Goal: Contribute content: Contribute content

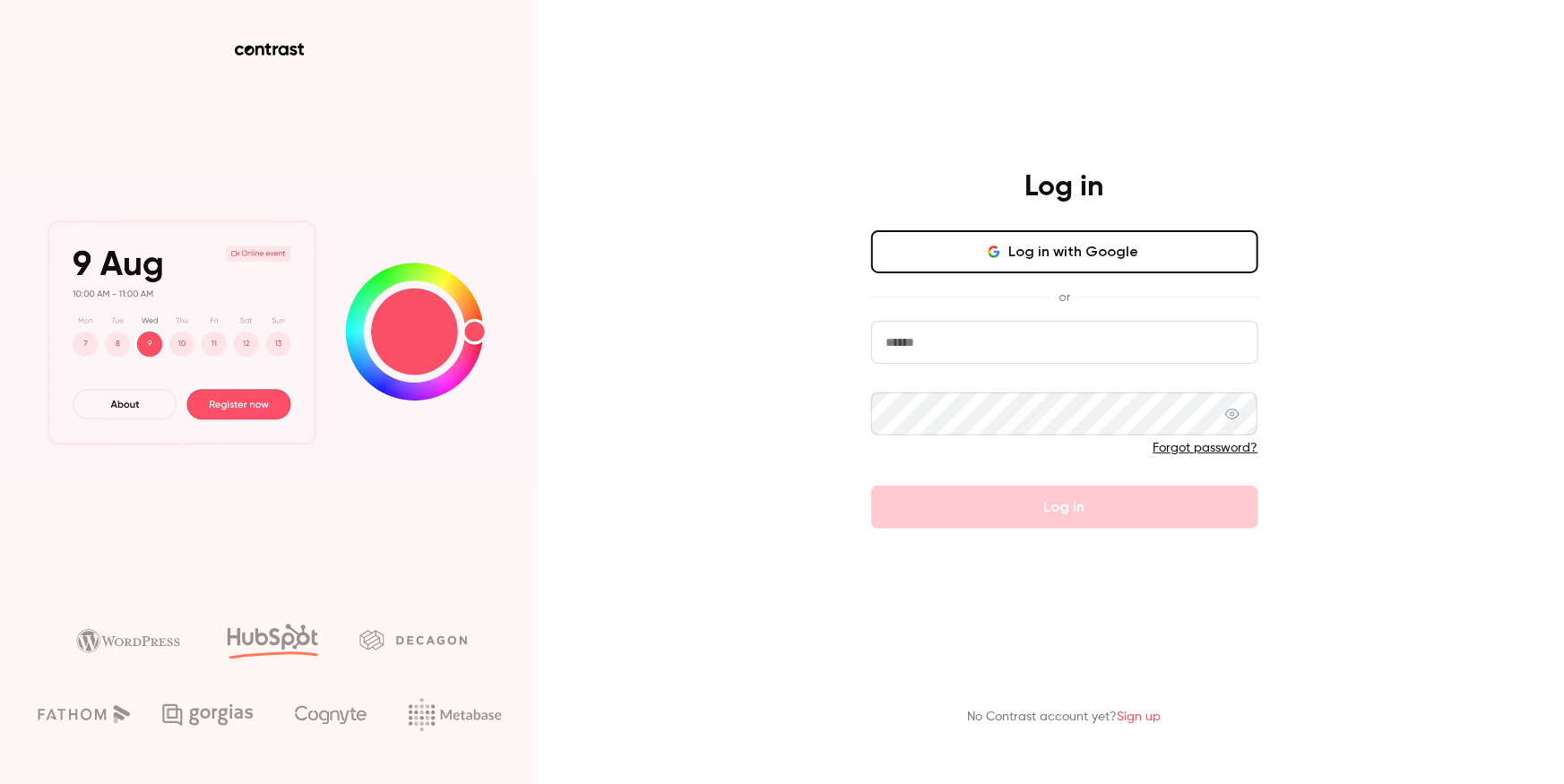
drag, startPoint x: 1117, startPoint y: 362, endPoint x: 1099, endPoint y: 340, distance: 28.4
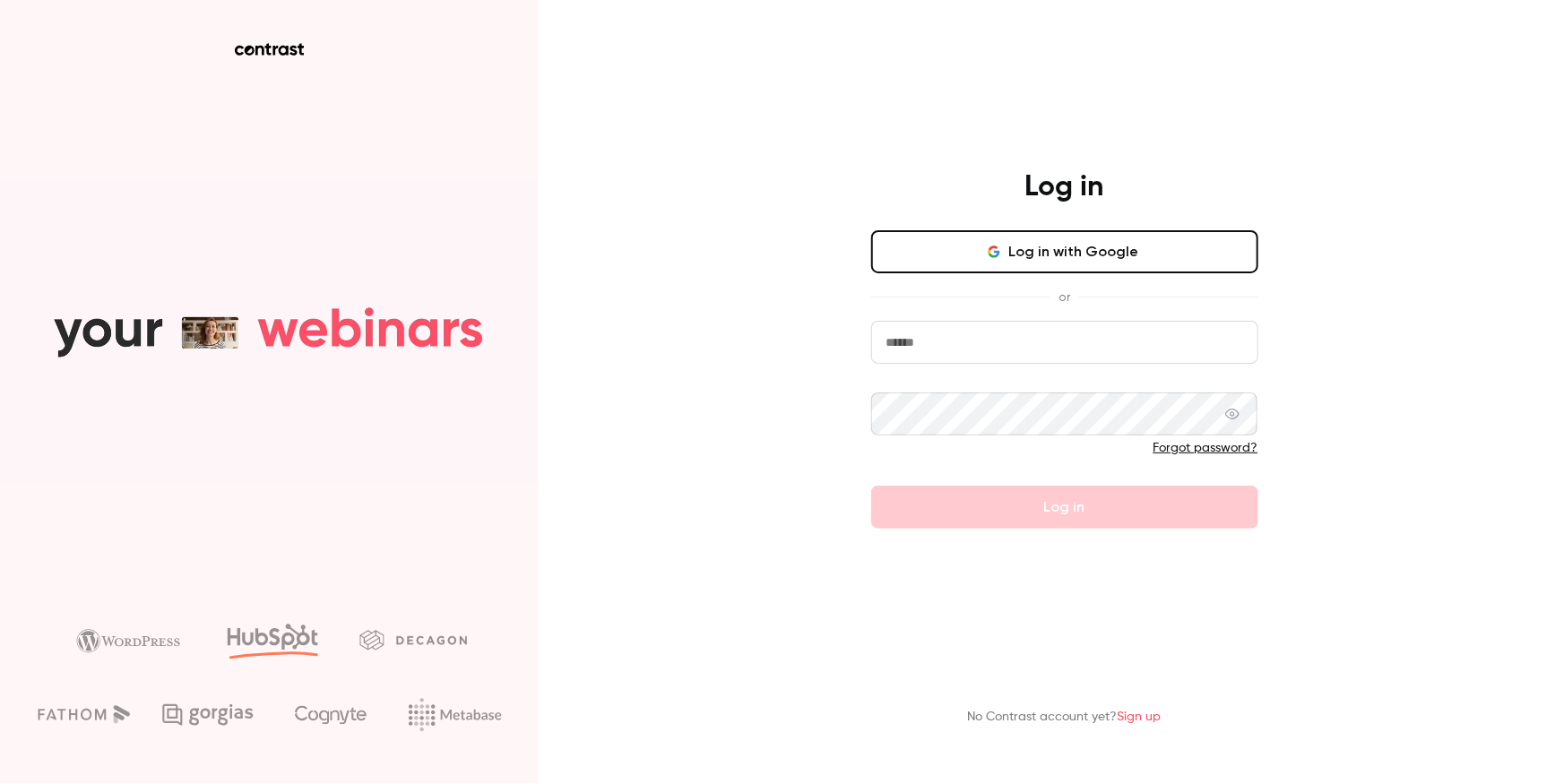
click at [1115, 362] on input "email" at bounding box center [1064, 342] width 387 height 43
type input "**********"
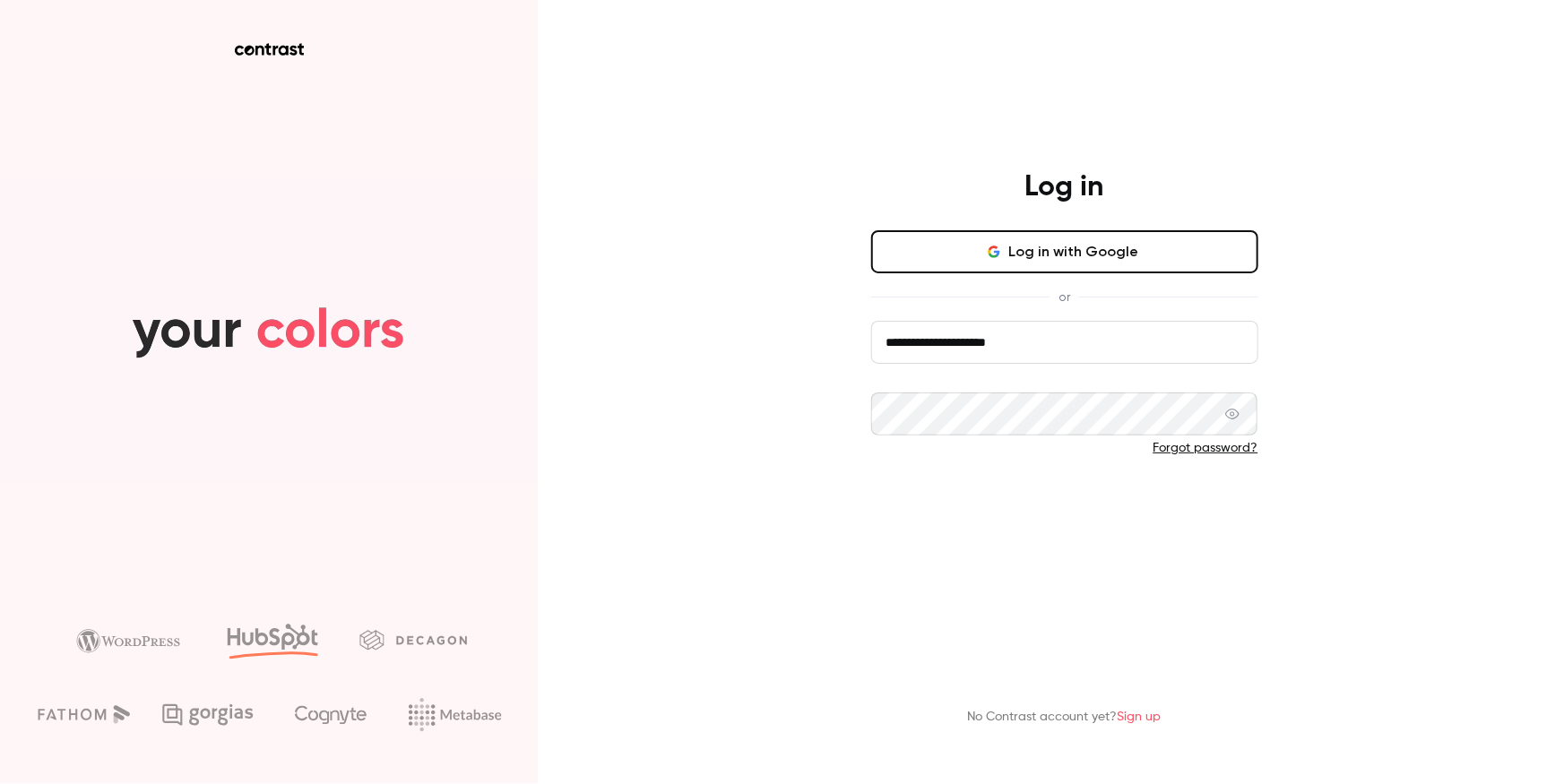
click at [1085, 512] on button "Log in" at bounding box center [1064, 507] width 387 height 43
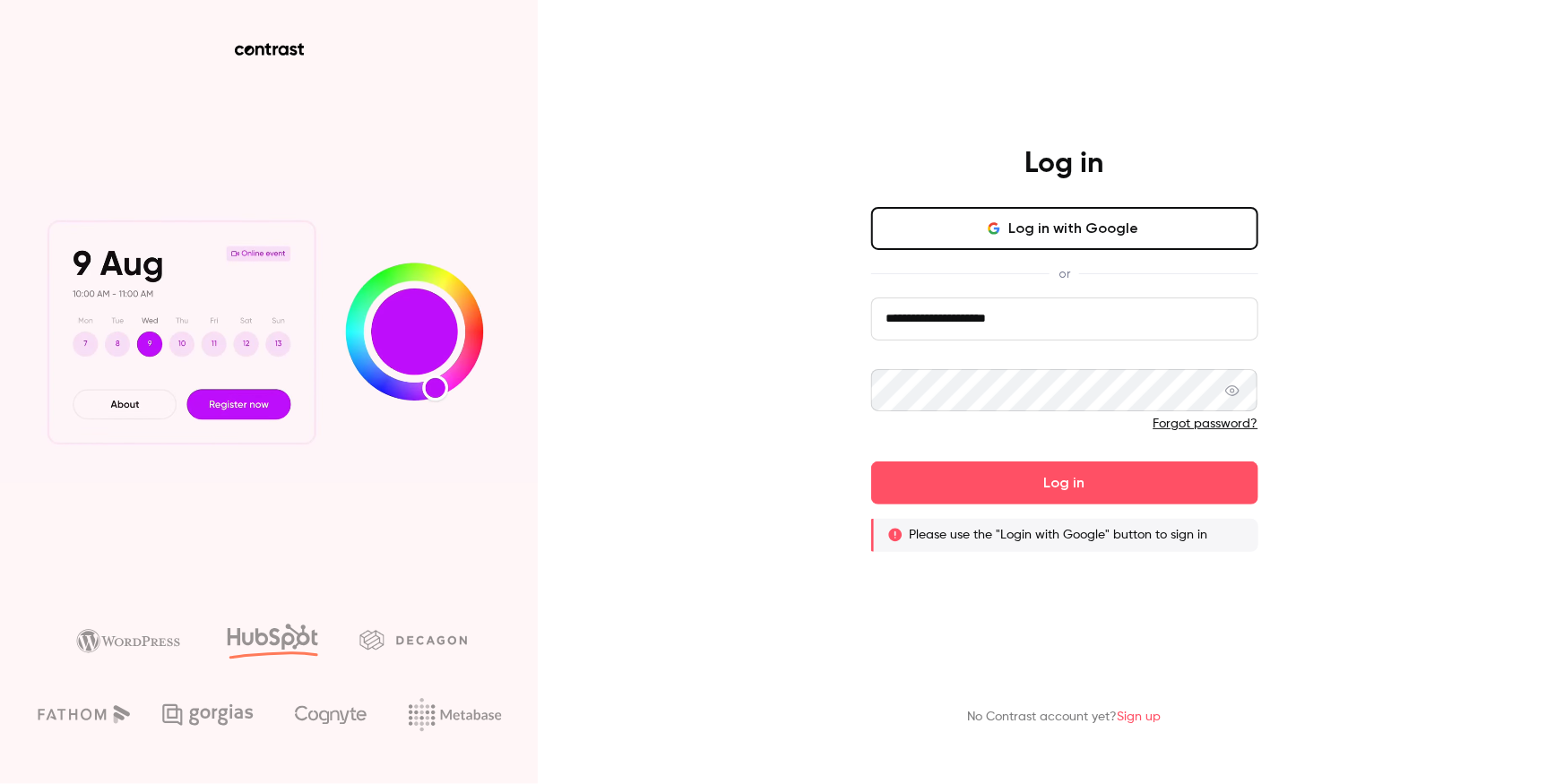
click at [1226, 430] on link "Forgot password?" at bounding box center [1206, 424] width 105 height 13
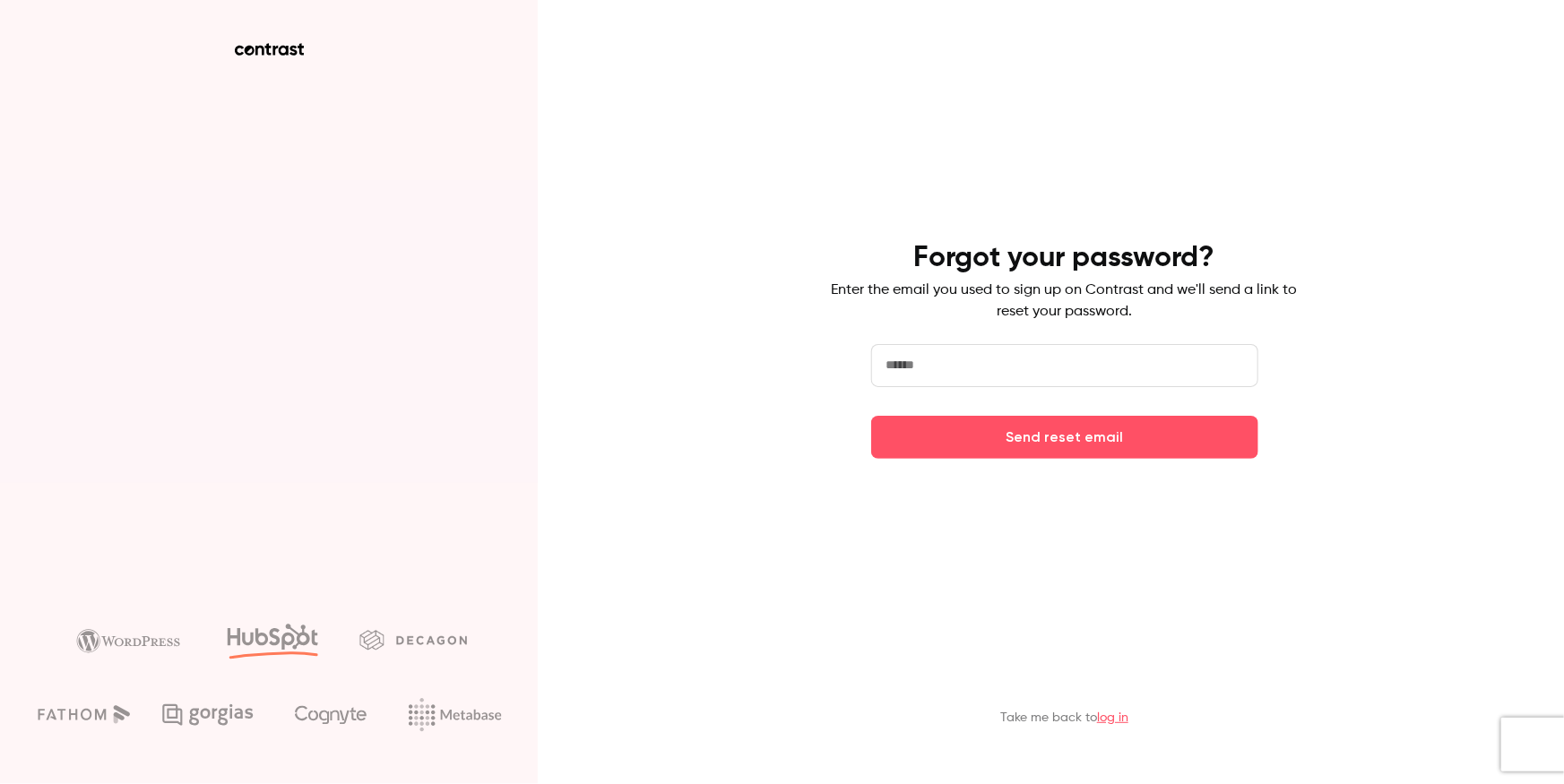
type input "**********"
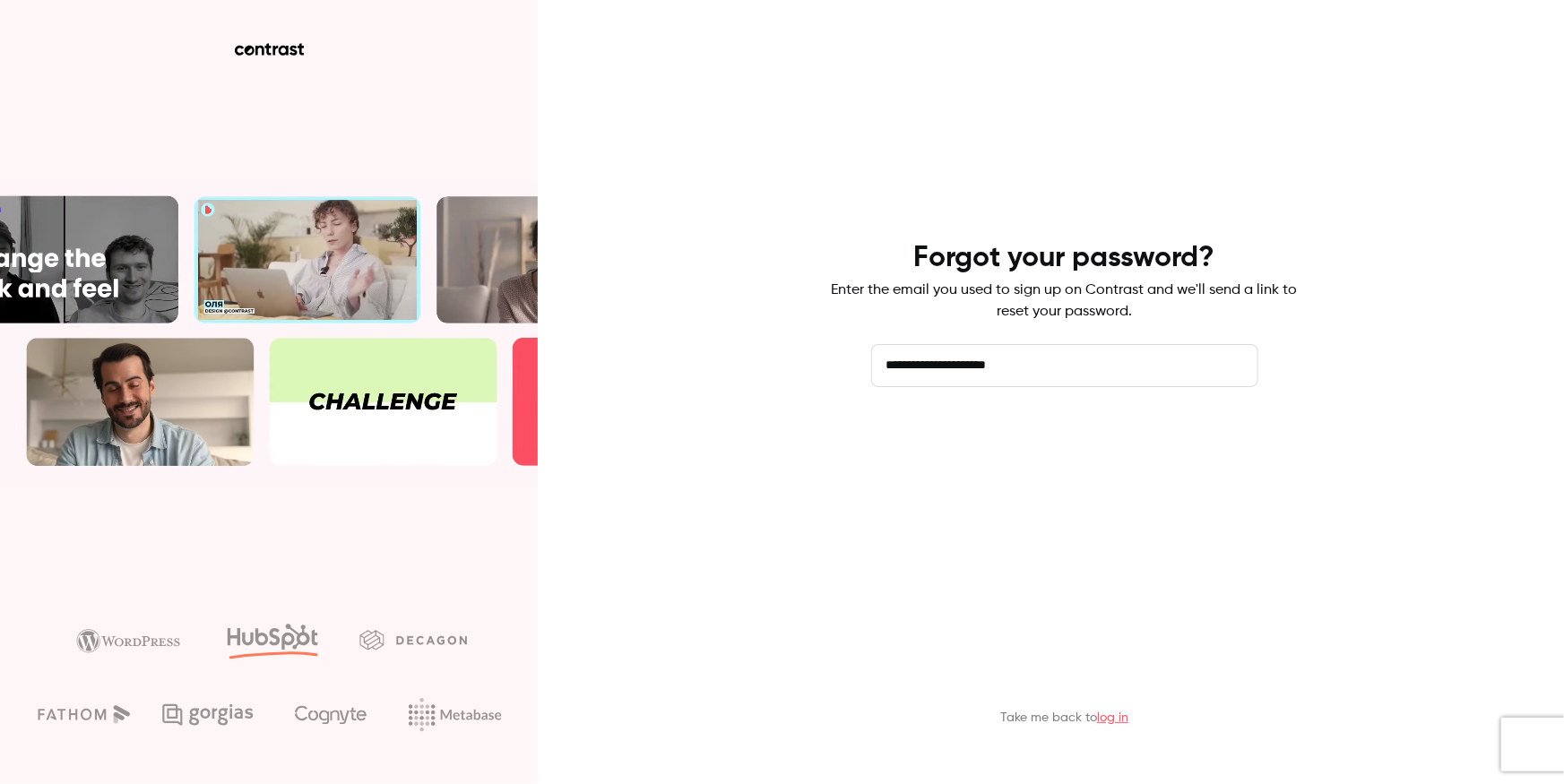
click at [1032, 455] on button "Send reset email" at bounding box center [1064, 438] width 387 height 43
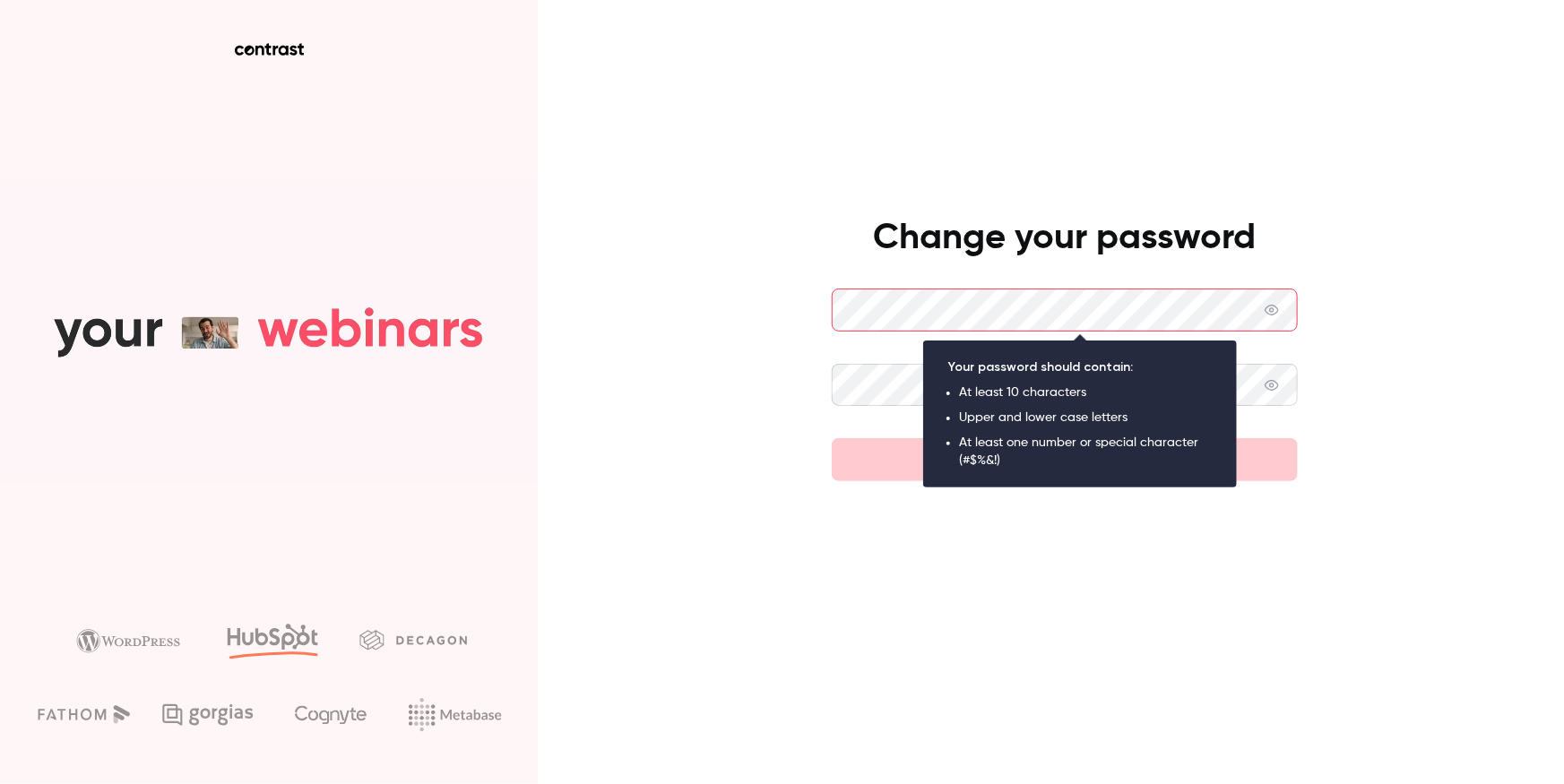
click at [1172, 132] on main "Change your password Set new password" at bounding box center [1064, 392] width 466 height 784
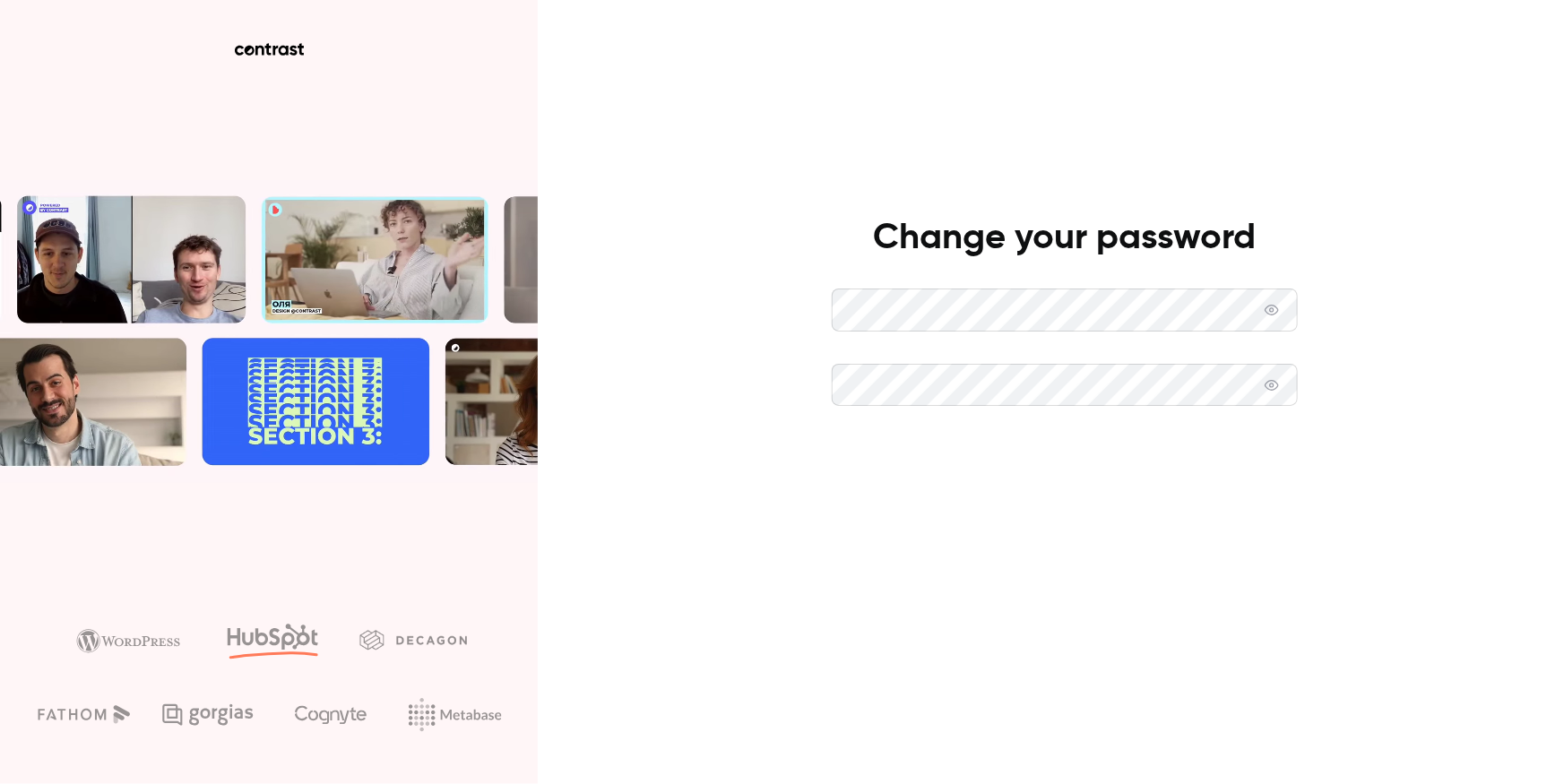
click at [958, 457] on button "Set new password" at bounding box center [1064, 460] width 466 height 43
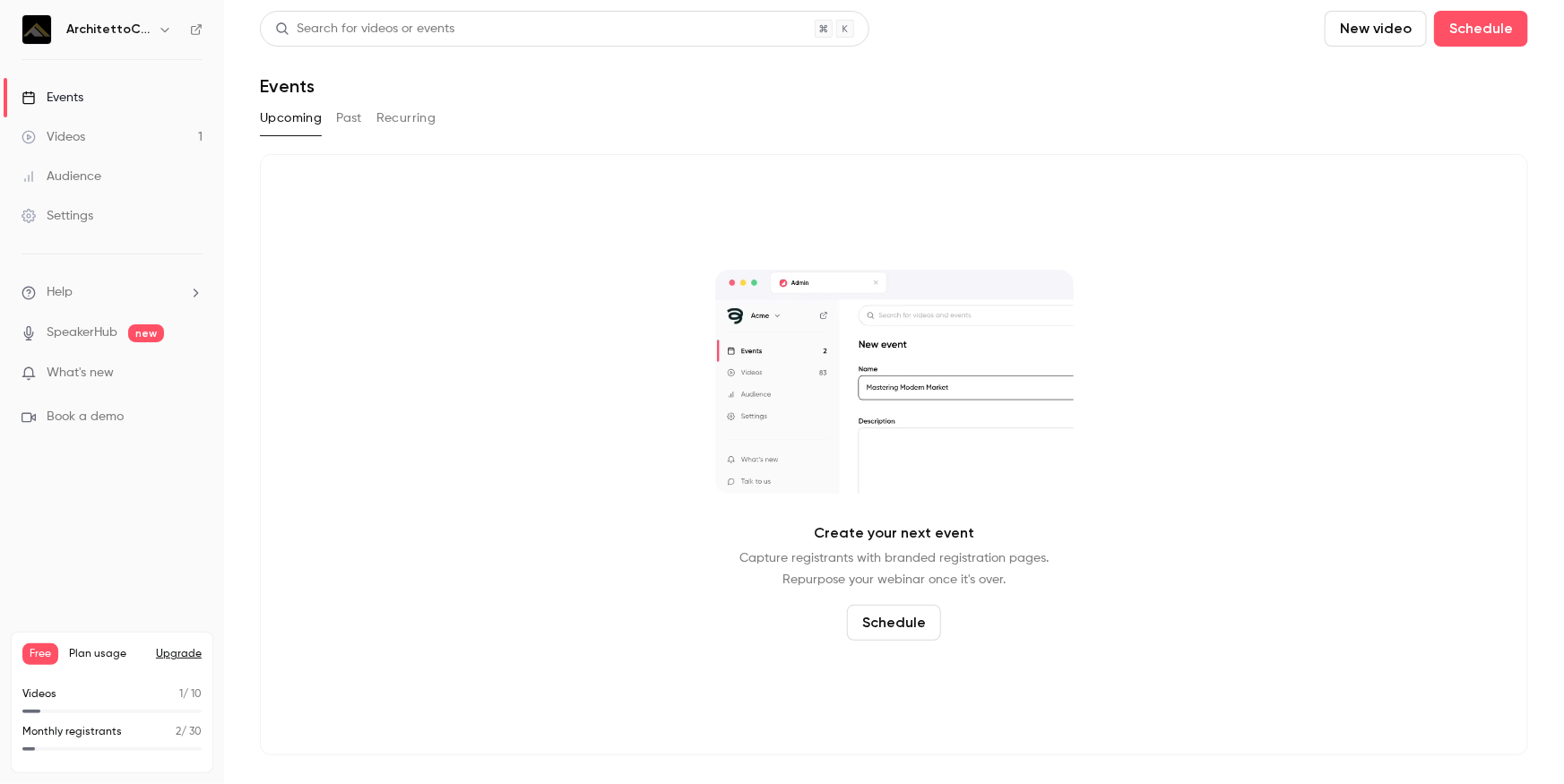
click at [93, 124] on link "Videos 1" at bounding box center [112, 137] width 224 height 40
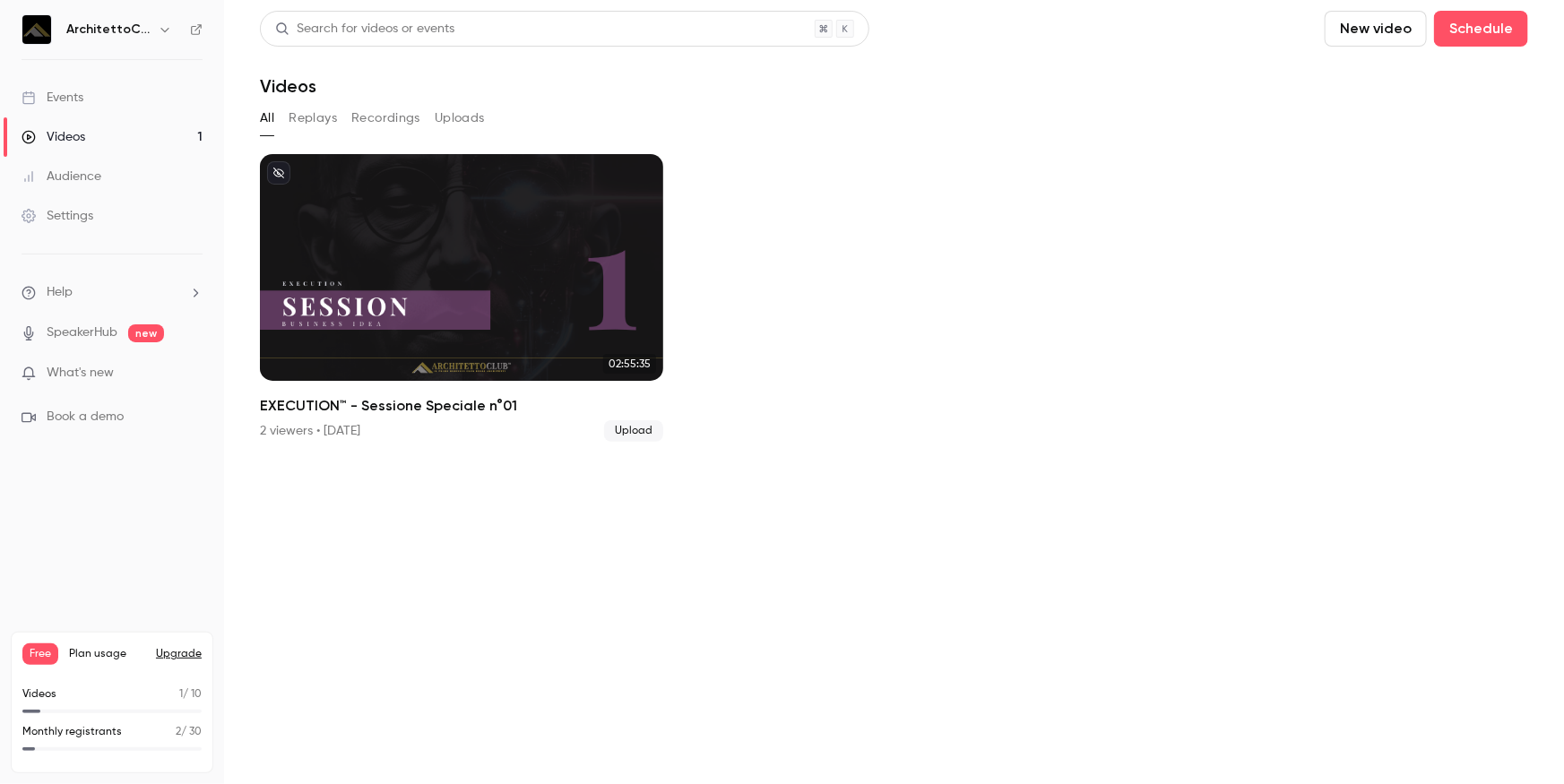
click at [1397, 30] on button "New video" at bounding box center [1375, 29] width 102 height 36
click at [1379, 125] on div "Upload" at bounding box center [1441, 125] width 136 height 18
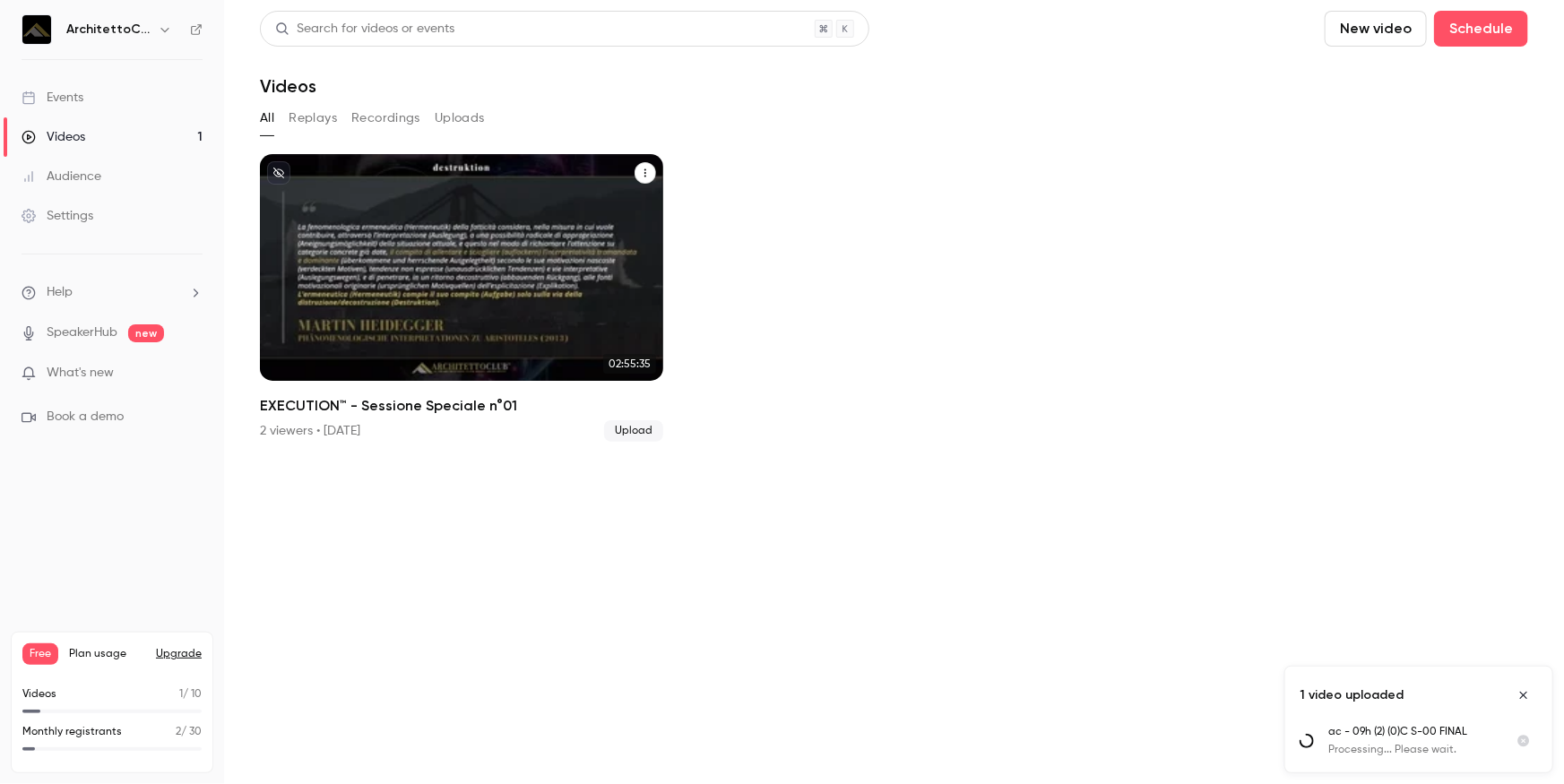
click at [384, 238] on div "EXECUTION™ - Sessione Speciale n°01" at bounding box center [461, 267] width 403 height 226
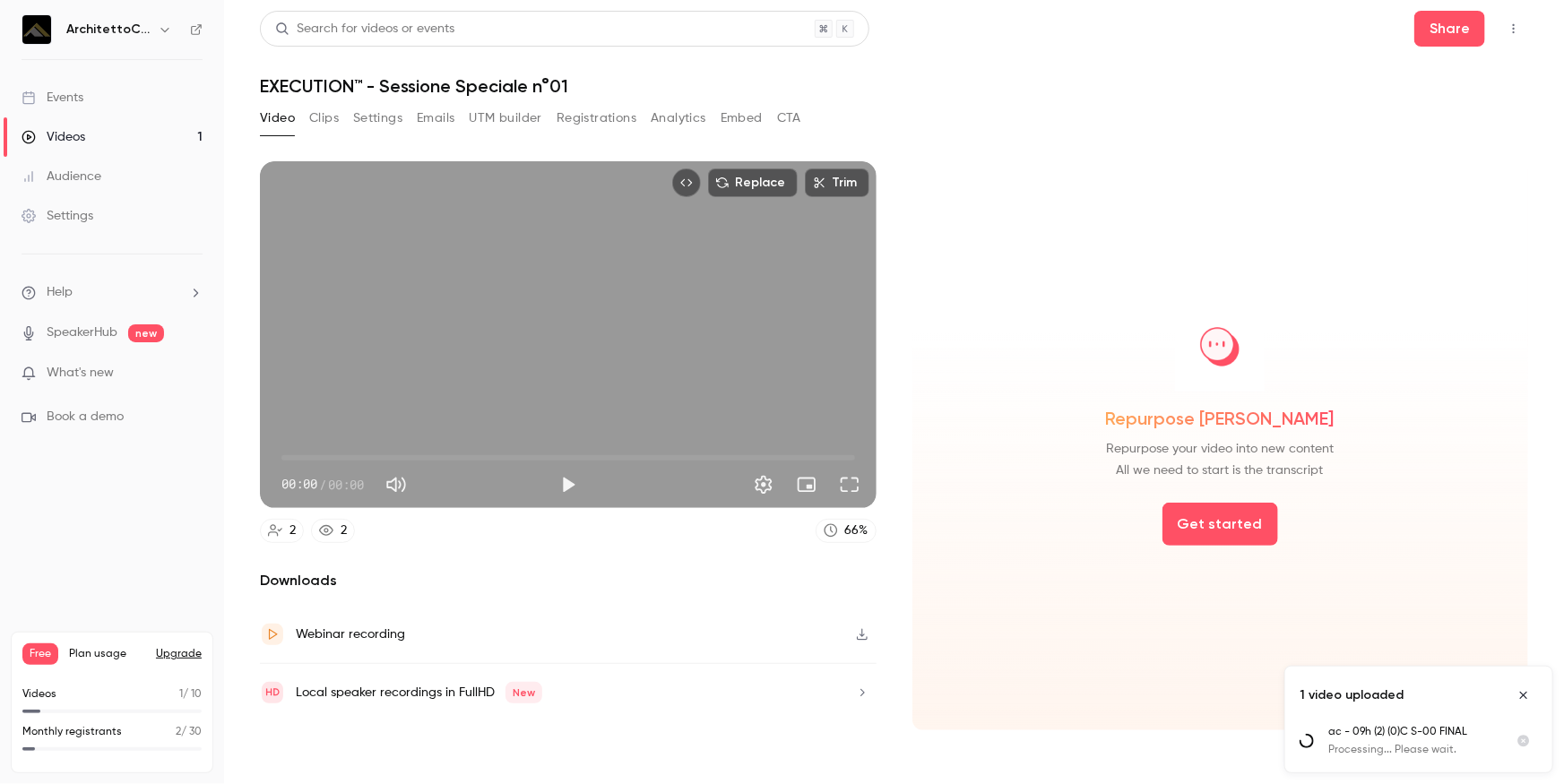
click at [684, 120] on button "Analytics" at bounding box center [679, 118] width 56 height 29
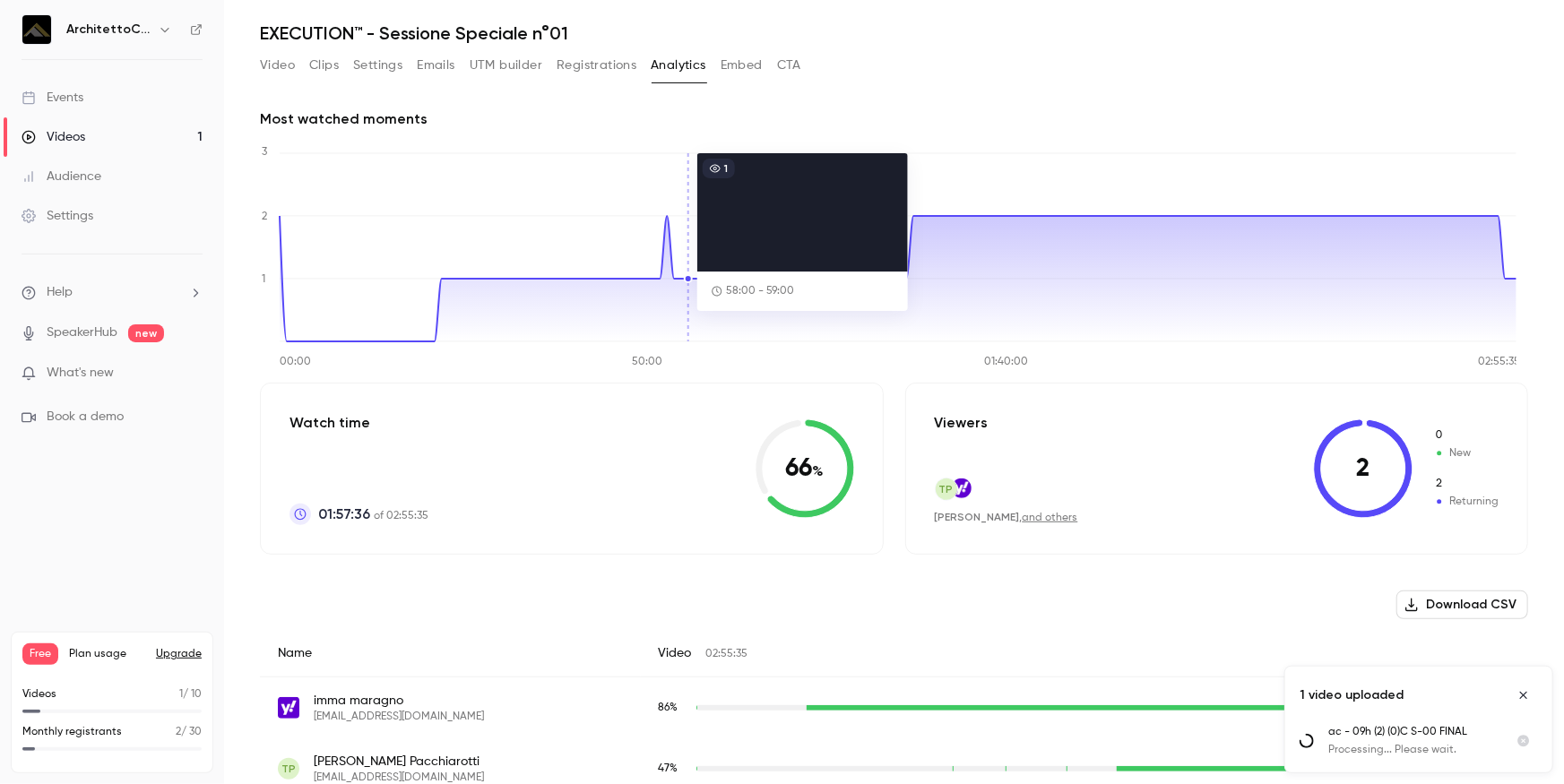
scroll to position [80, 0]
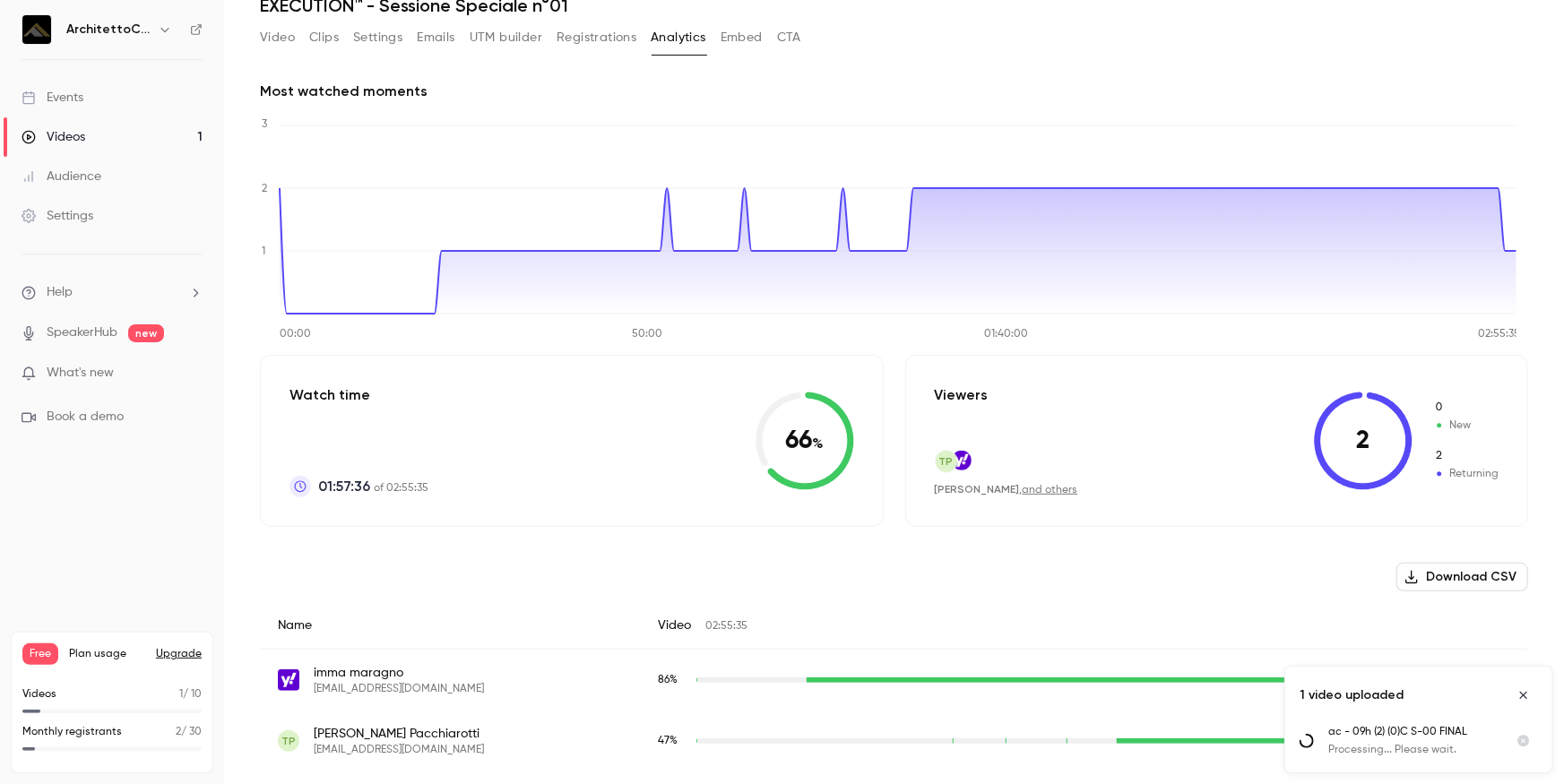
click at [106, 137] on link "Videos 1" at bounding box center [112, 137] width 224 height 40
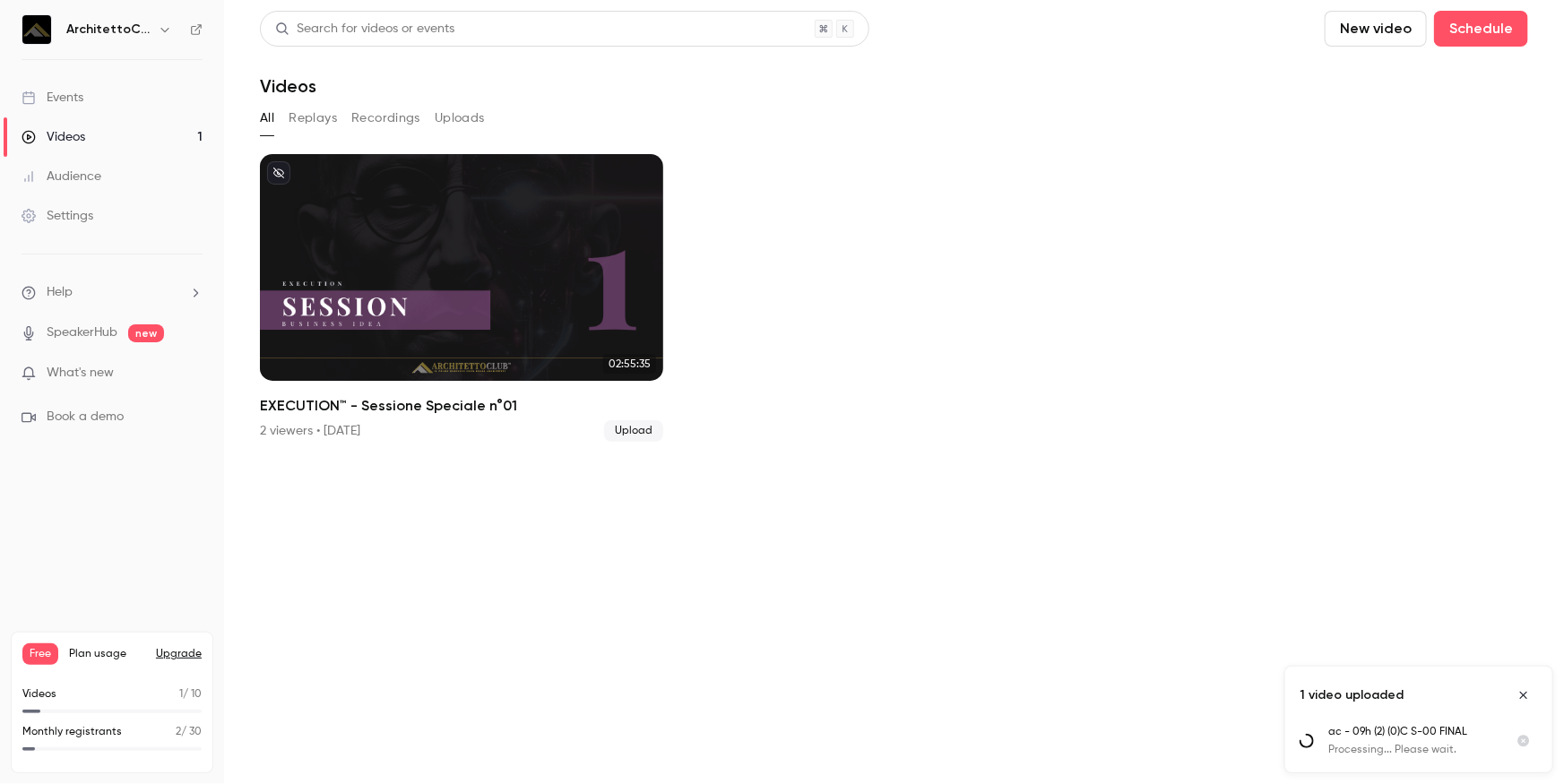
click at [312, 115] on button "Replays" at bounding box center [313, 118] width 49 height 29
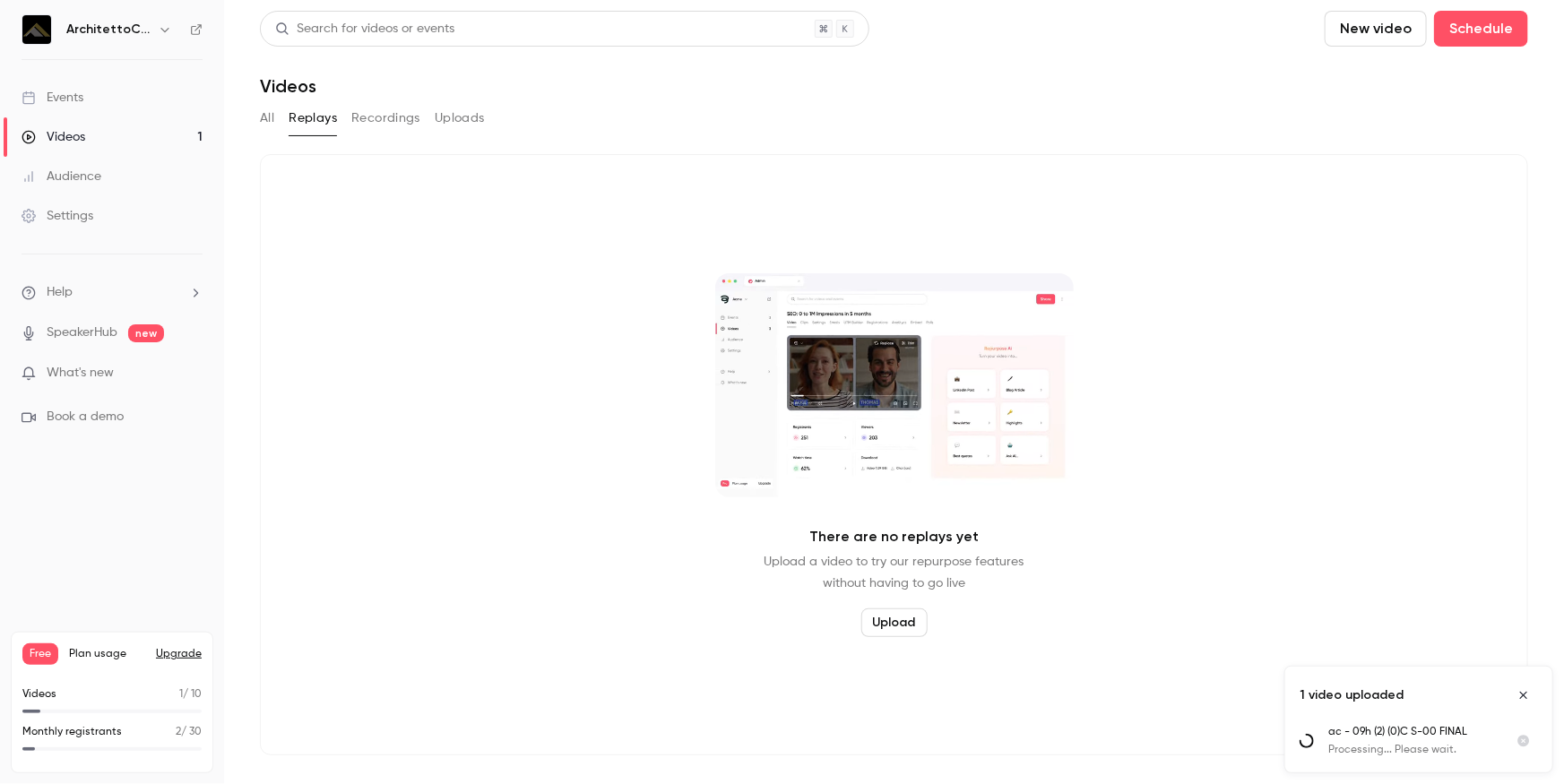
click at [905, 623] on button "Upload" at bounding box center [893, 623] width 66 height 29
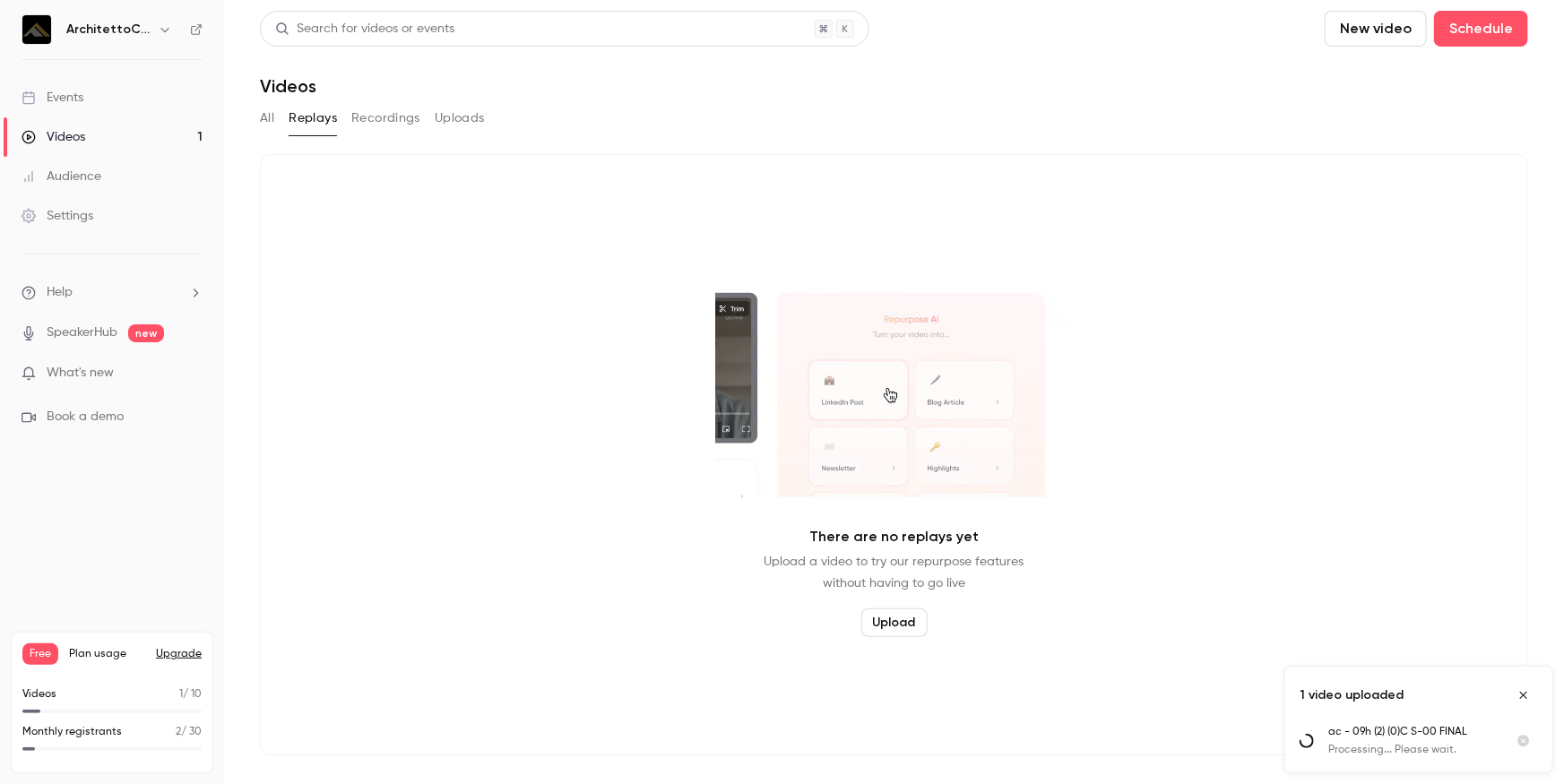
click at [366, 123] on button "Recordings" at bounding box center [385, 118] width 69 height 29
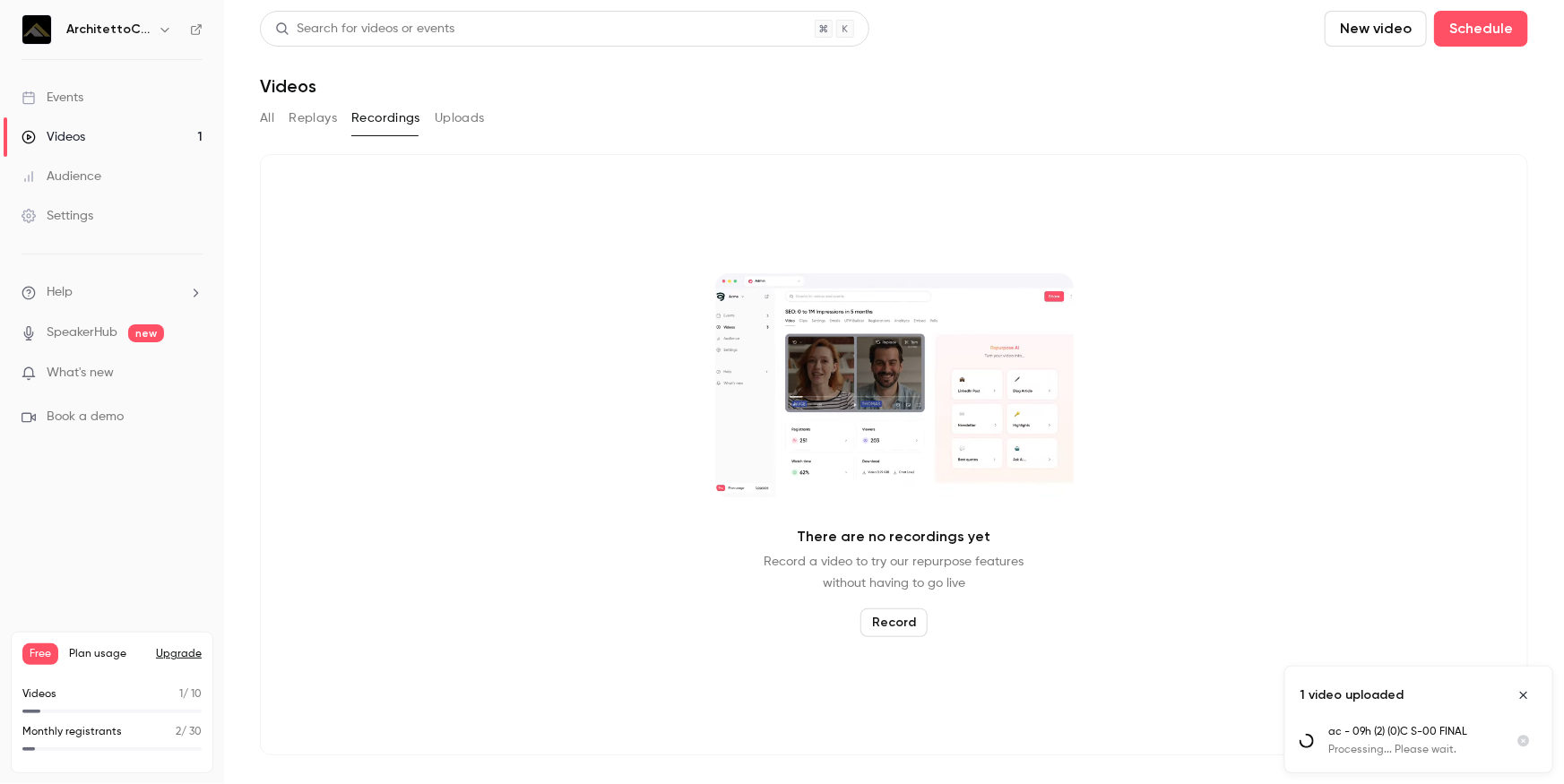
click at [481, 118] on button "Uploads" at bounding box center [460, 118] width 51 height 29
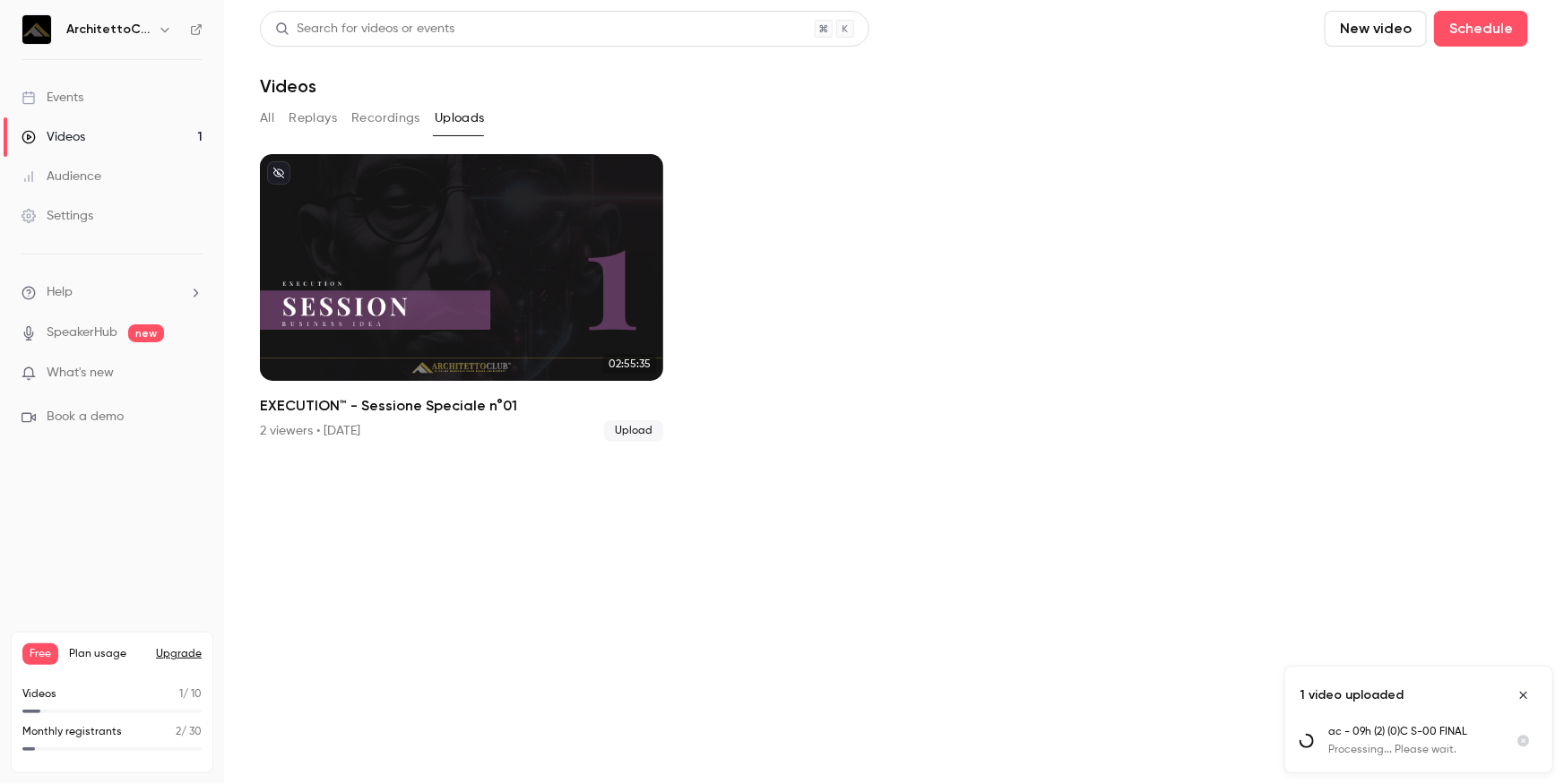
click at [304, 115] on button "Replays" at bounding box center [313, 118] width 49 height 29
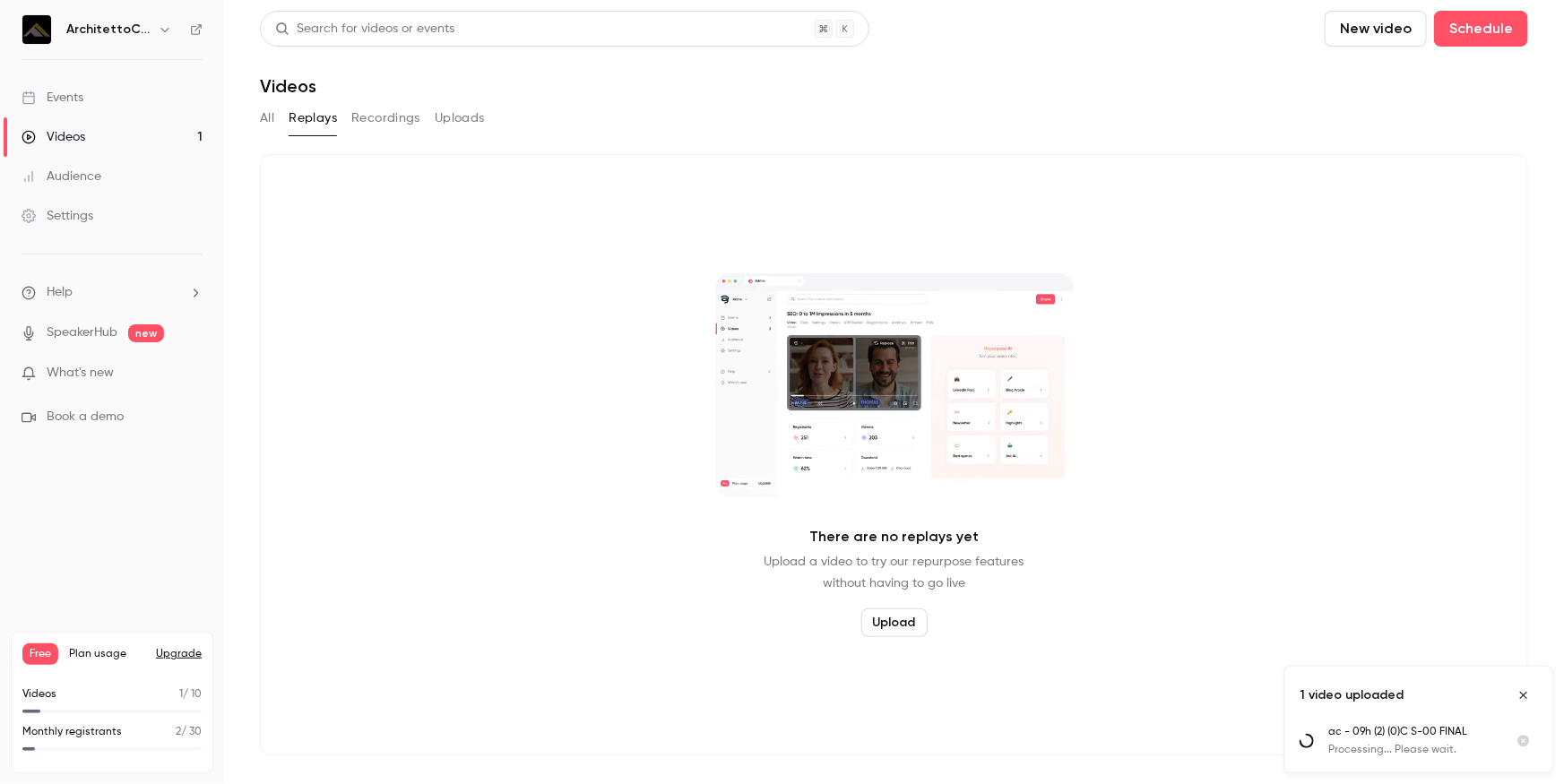
click at [402, 125] on button "Recordings" at bounding box center [385, 118] width 69 height 29
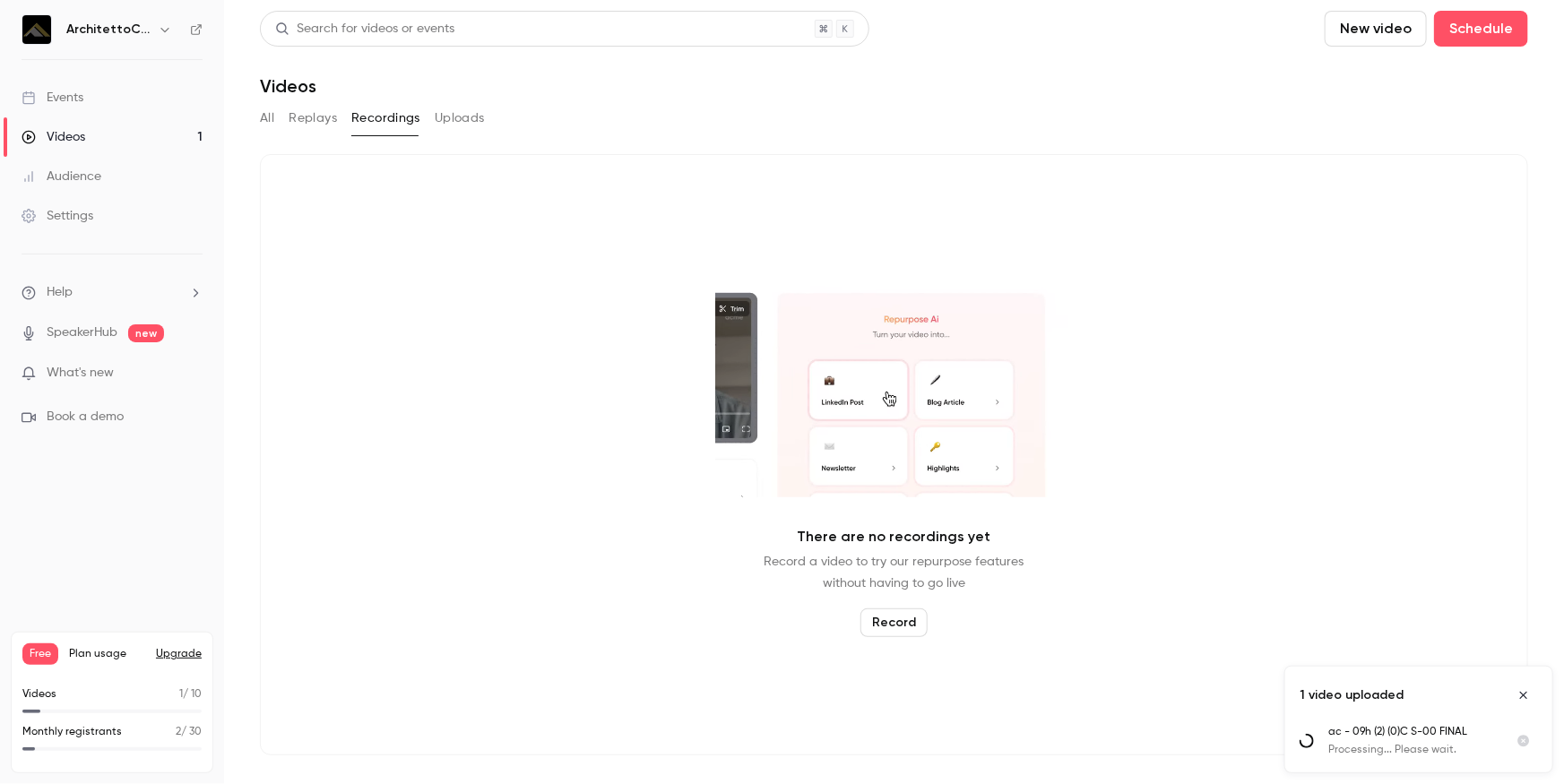
click at [265, 115] on button "All" at bounding box center [267, 118] width 14 height 29
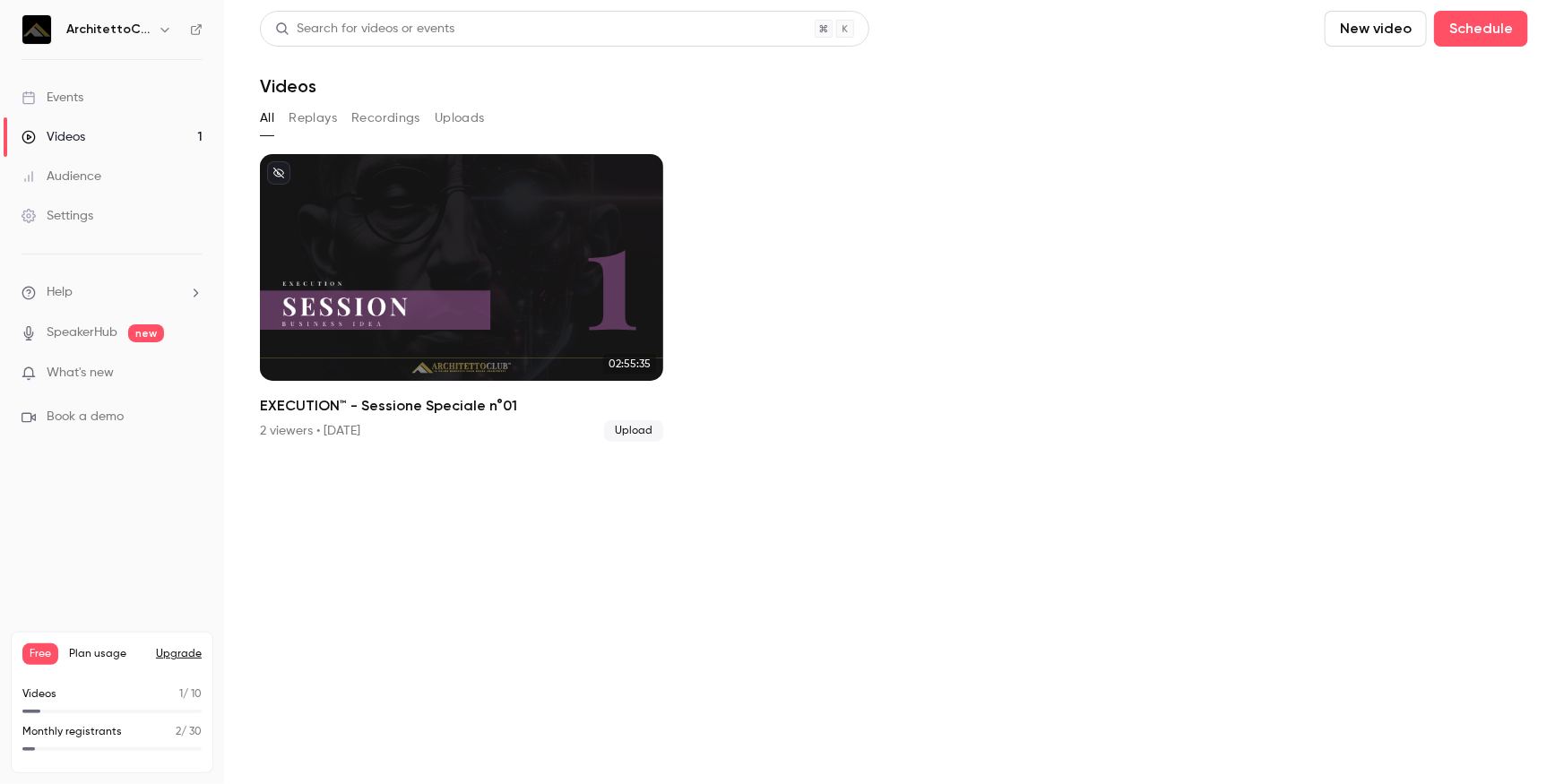
click at [107, 129] on link "Videos 1" at bounding box center [112, 137] width 224 height 40
click at [86, 134] on link "Videos 1" at bounding box center [112, 137] width 224 height 40
click at [1380, 32] on button "New video" at bounding box center [1375, 29] width 102 height 36
click at [1429, 123] on div "Upload" at bounding box center [1441, 125] width 136 height 18
click at [1025, 643] on section "Search for videos or events New video Schedule Videos All Replays Recordings Up…" at bounding box center [893, 392] width 1268 height 762
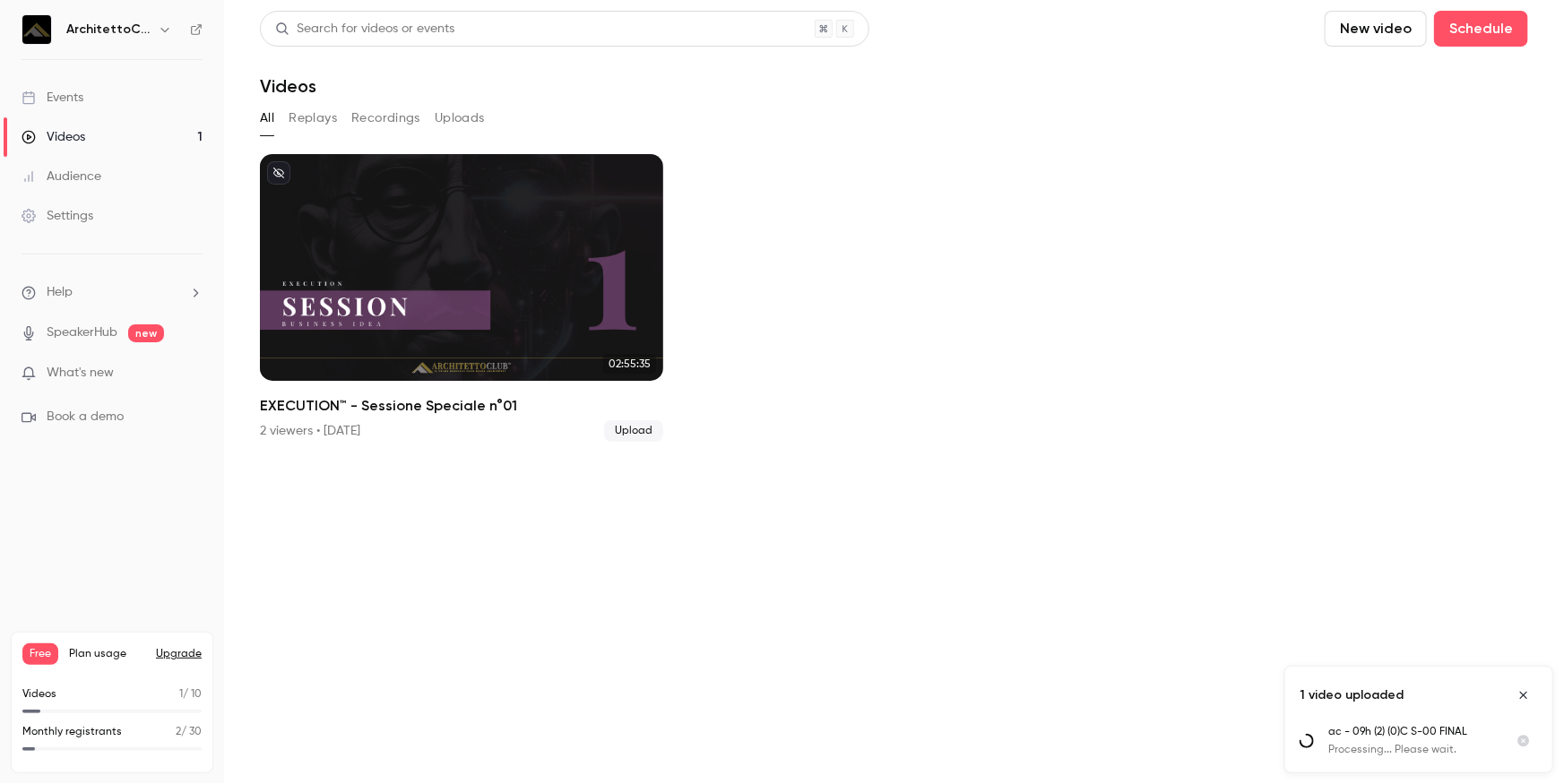
click at [1063, 383] on ul "02:55:35 EXECUTION™ - Sessione Speciale n°01 2 viewers • 7 days ago Upload" at bounding box center [893, 298] width 1268 height 288
click at [88, 135] on link "Videos 1" at bounding box center [112, 137] width 224 height 40
click at [1362, 33] on button "New video" at bounding box center [1375, 29] width 102 height 36
click at [1394, 121] on div "Upload" at bounding box center [1441, 125] width 136 height 18
click at [1077, 276] on ul "02:55:35 EXECUTION™ - Sessione Speciale n°01 2 viewers • 7 days ago Upload" at bounding box center [893, 298] width 1268 height 288
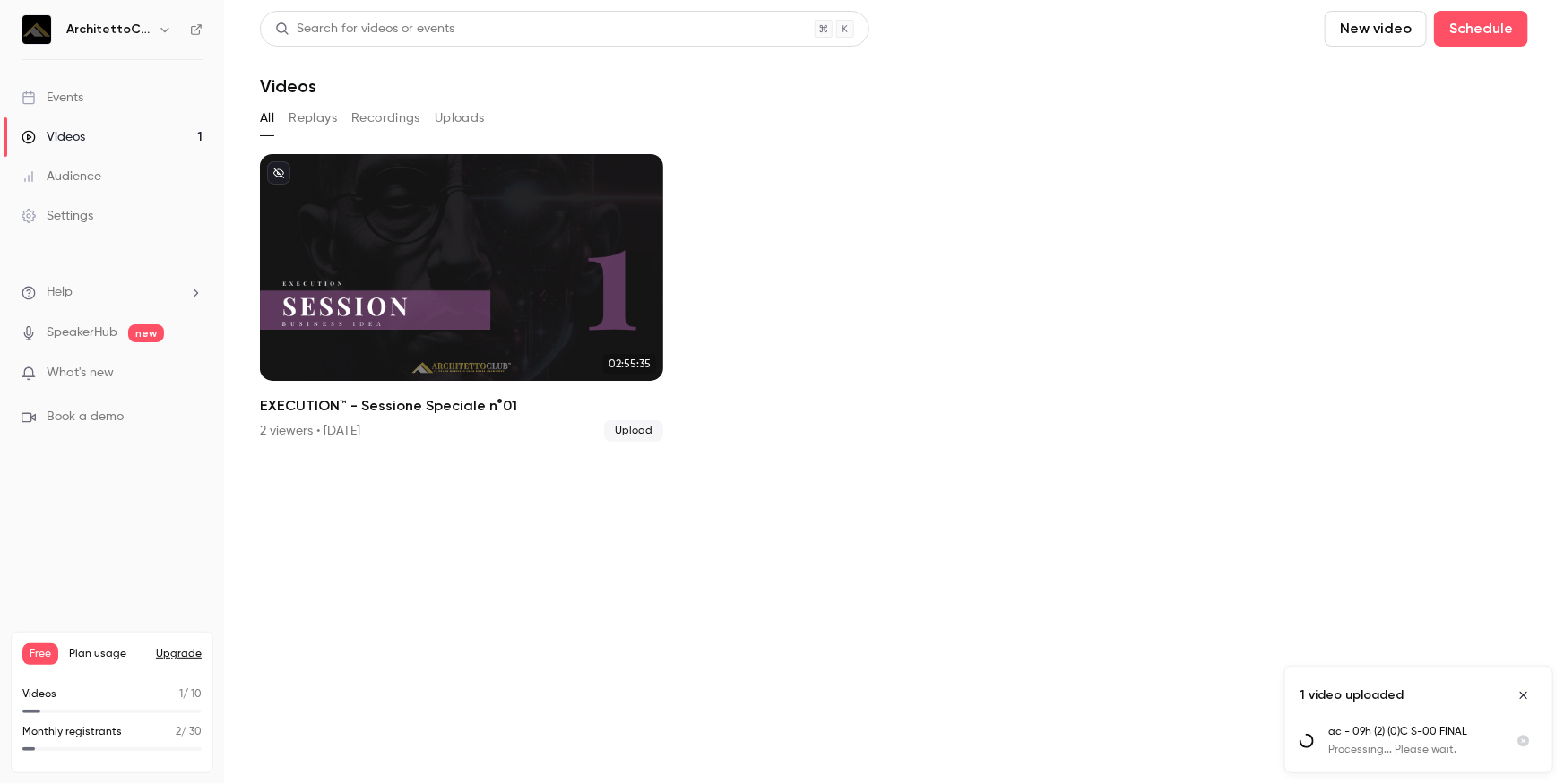
click at [97, 332] on link "SpeakerHub" at bounding box center [82, 332] width 70 height 19
click at [91, 143] on link "Videos 1" at bounding box center [112, 137] width 224 height 40
click at [96, 420] on span "Book a demo" at bounding box center [85, 417] width 77 height 19
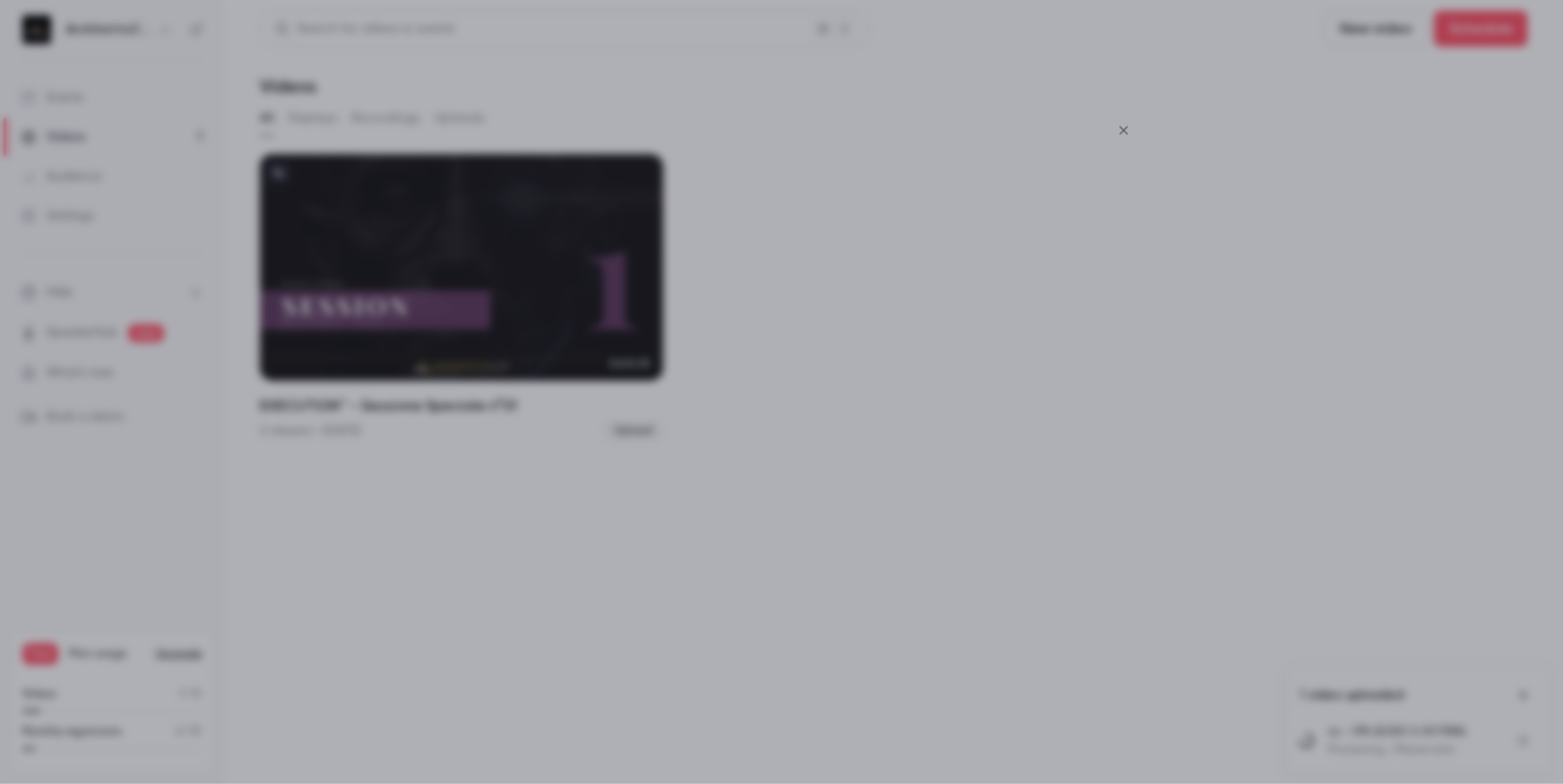
click at [1305, 194] on div at bounding box center [782, 392] width 1564 height 784
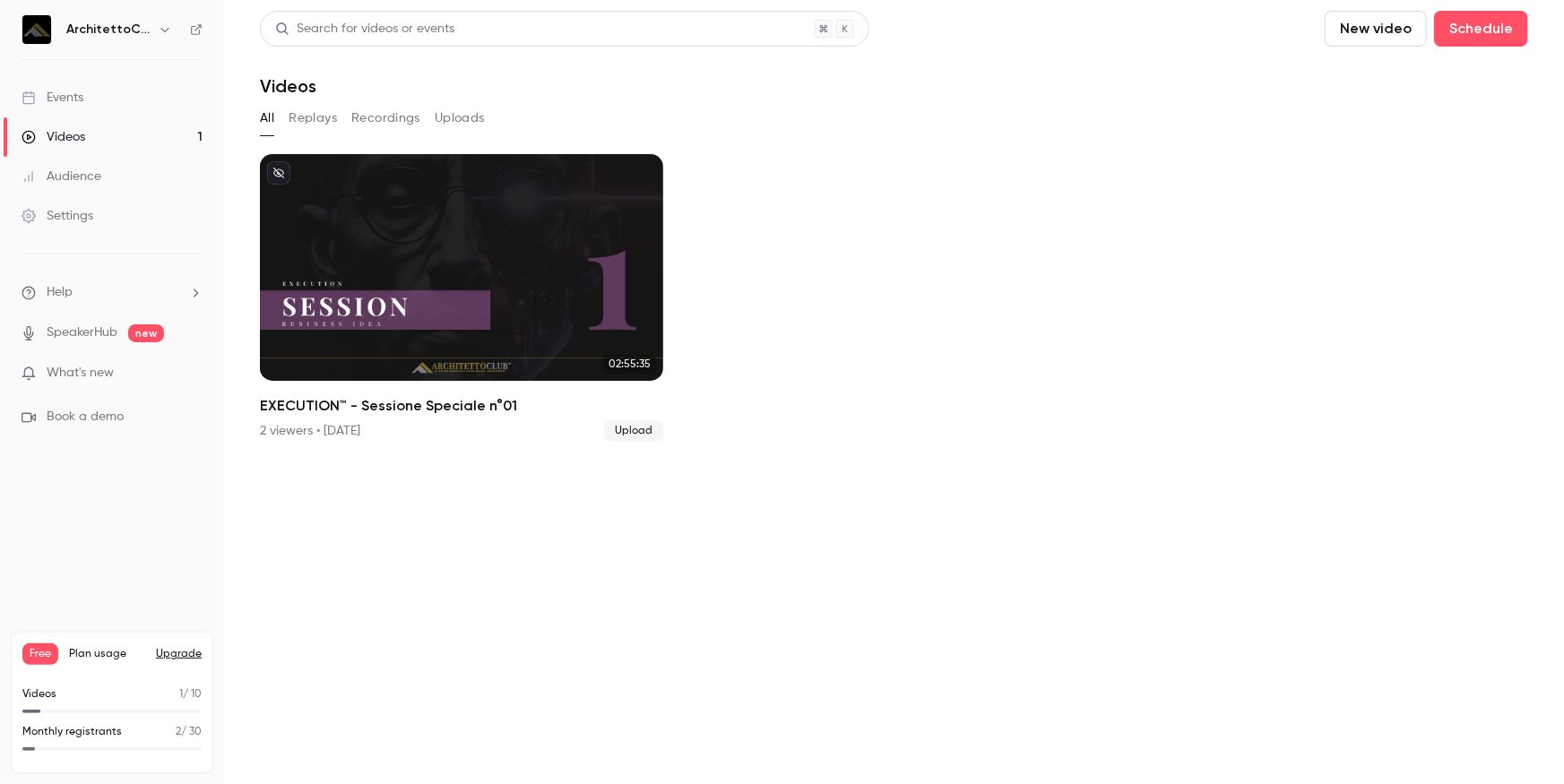
click at [68, 125] on link "Videos 1" at bounding box center [112, 137] width 224 height 40
click at [1386, 29] on button "New video" at bounding box center [1375, 29] width 102 height 36
click at [1398, 123] on div "Upload" at bounding box center [1441, 125] width 136 height 18
